Goal: Information Seeking & Learning: Learn about a topic

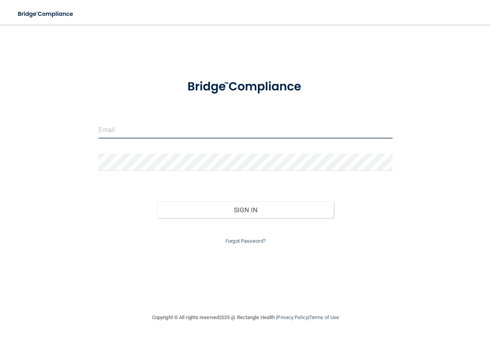
click at [222, 135] on input "email" at bounding box center [245, 129] width 295 height 17
type input "[EMAIL_ADDRESS][DOMAIN_NAME]"
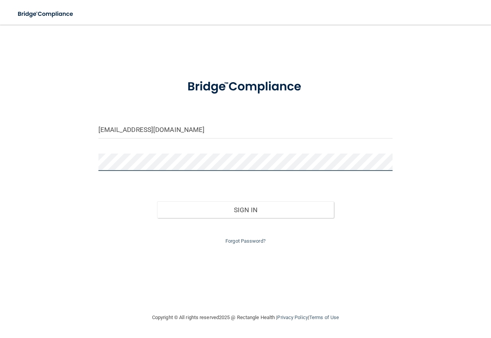
click at [157, 202] on button "Sign In" at bounding box center [245, 210] width 177 height 17
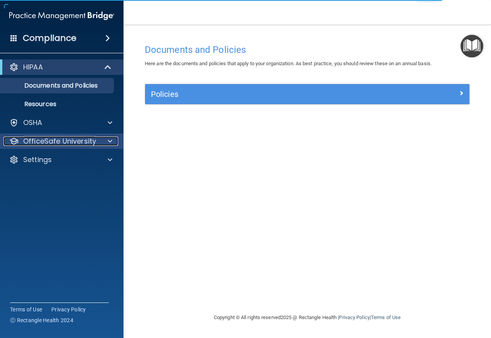
click at [59, 140] on p "OfficeSafe University" at bounding box center [59, 141] width 73 height 9
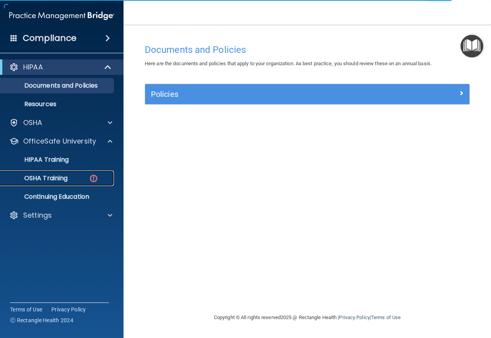
click at [65, 179] on p "OSHA Training" at bounding box center [36, 179] width 63 height 8
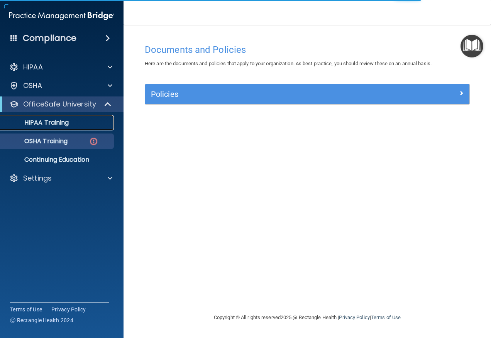
click at [85, 122] on div "HIPAA Training" at bounding box center [57, 123] width 105 height 8
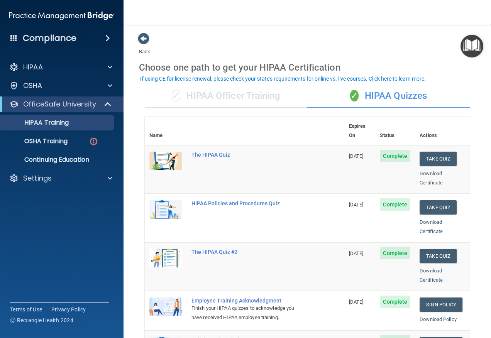
click at [203, 99] on div "✓ HIPAA Officer Training" at bounding box center [226, 96] width 163 height 23
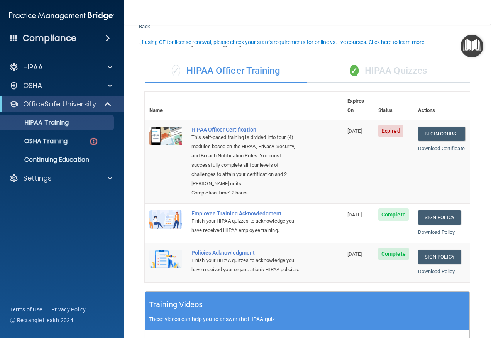
scroll to position [39, 0]
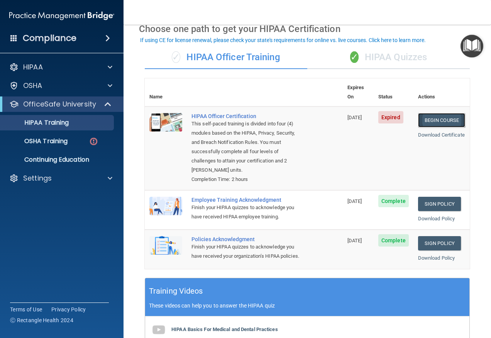
click at [445, 114] on link "Begin Course" at bounding box center [441, 120] width 47 height 14
